Goal: Task Accomplishment & Management: Use online tool/utility

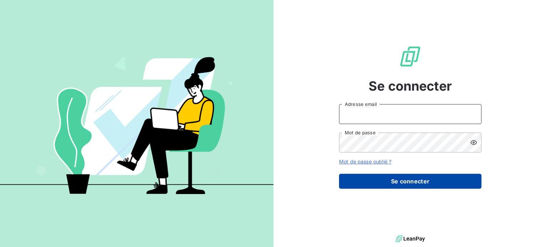
type input "[EMAIL_ADDRESS][DOMAIN_NAME]"
click at [386, 182] on button "Se connecter" at bounding box center [410, 181] width 142 height 15
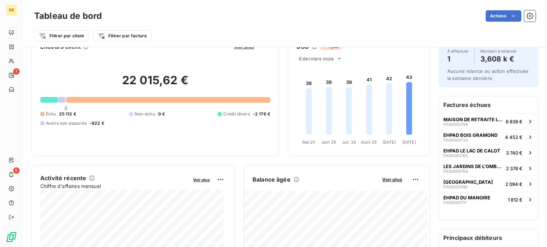
scroll to position [36, 0]
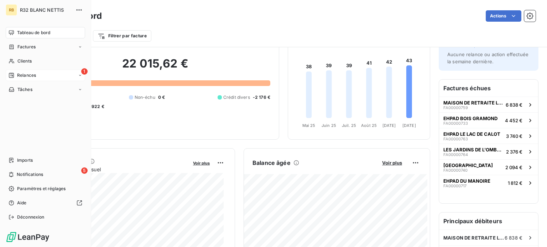
click at [19, 74] on span "Relances" at bounding box center [26, 75] width 19 height 6
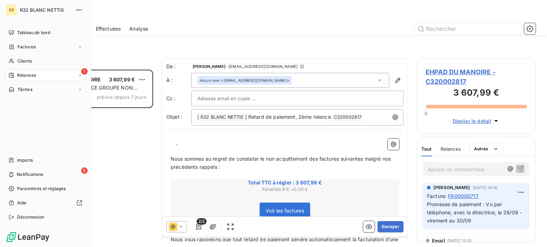
click at [16, 76] on div "Relances" at bounding box center [22, 75] width 27 height 6
click at [26, 173] on span "Notifications" at bounding box center [30, 174] width 26 height 6
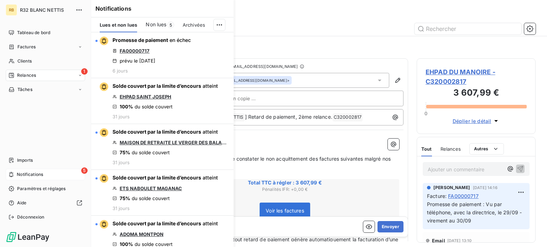
click at [26, 173] on span "Notifications" at bounding box center [30, 174] width 26 height 6
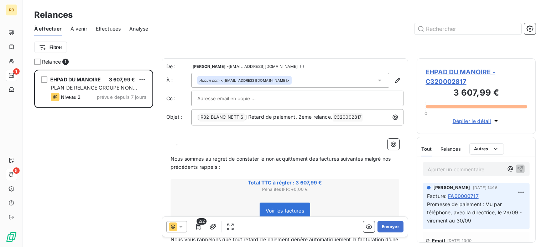
click at [440, 71] on span "EHPAD DU MANOIRE - C320002817" at bounding box center [475, 76] width 101 height 19
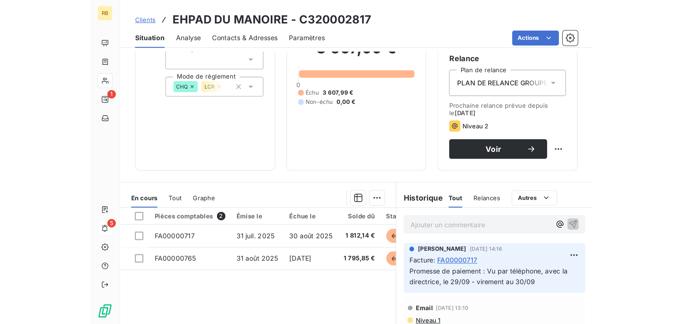
scroll to position [48, 0]
